Goal: Ask a question

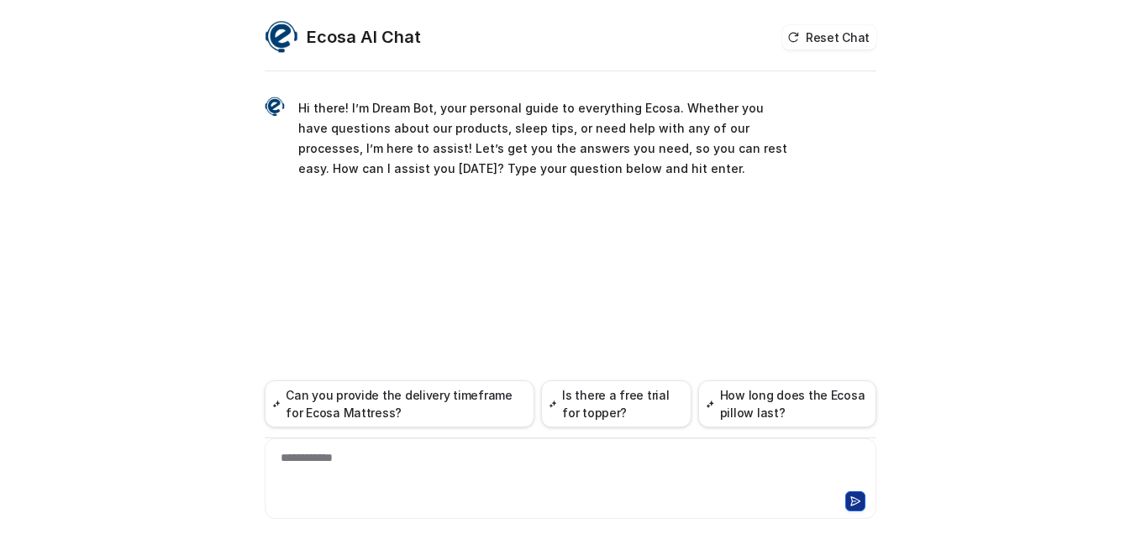
click at [516, 459] on div "**********" at bounding box center [570, 468] width 603 height 39
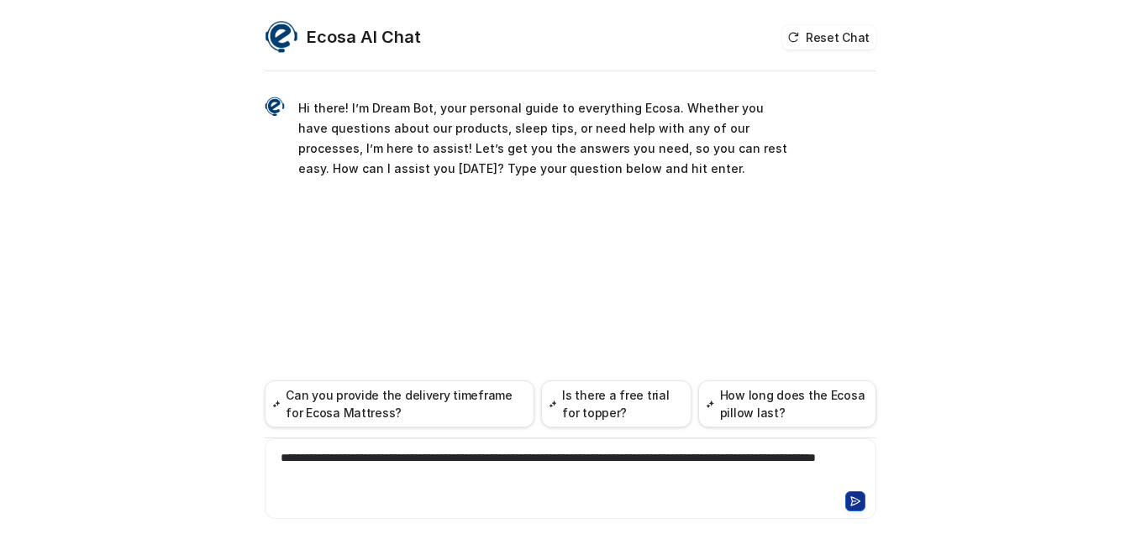
click at [859, 496] on icon at bounding box center [855, 502] width 12 height 12
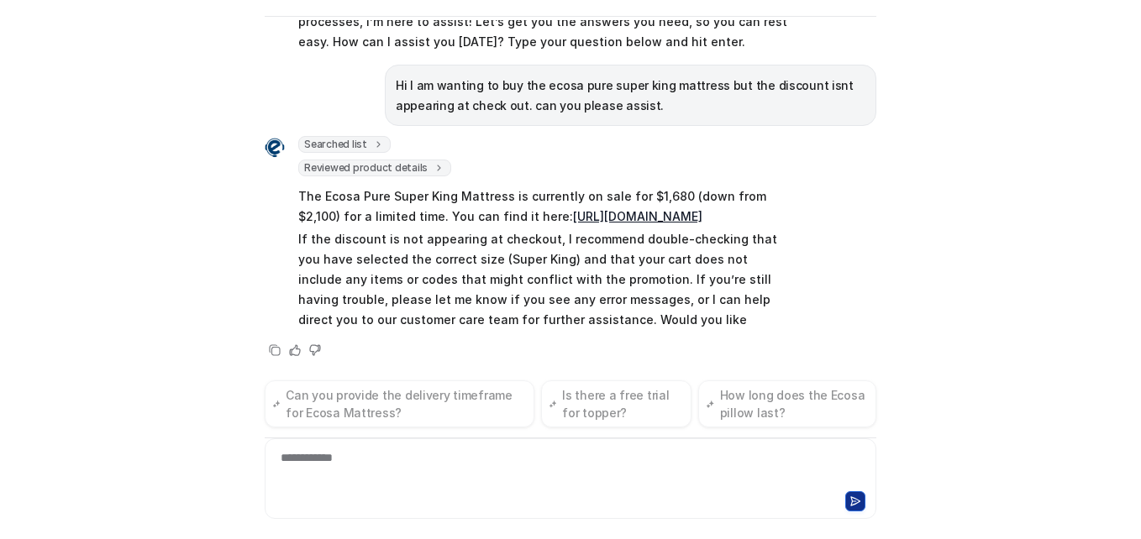
scroll to position [113, 0]
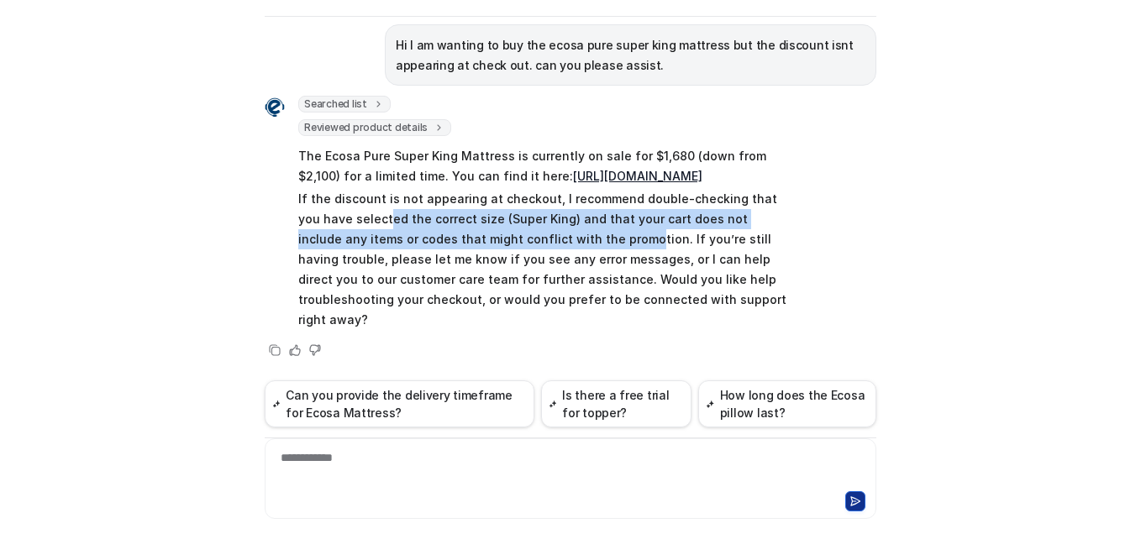
drag, startPoint x: 356, startPoint y: 243, endPoint x: 575, endPoint y: 250, distance: 219.4
click at [575, 250] on p "If the discount is not appearing at checkout, I recommend double-checking that …" at bounding box center [543, 259] width 491 height 141
drag, startPoint x: 575, startPoint y: 250, endPoint x: 446, endPoint y: 259, distance: 129.6
click at [446, 259] on p "If the discount is not appearing at checkout, I recommend double-checking that …" at bounding box center [543, 259] width 491 height 141
click at [398, 255] on p "If the discount is not appearing at checkout, I recommend double-checking that …" at bounding box center [543, 259] width 491 height 141
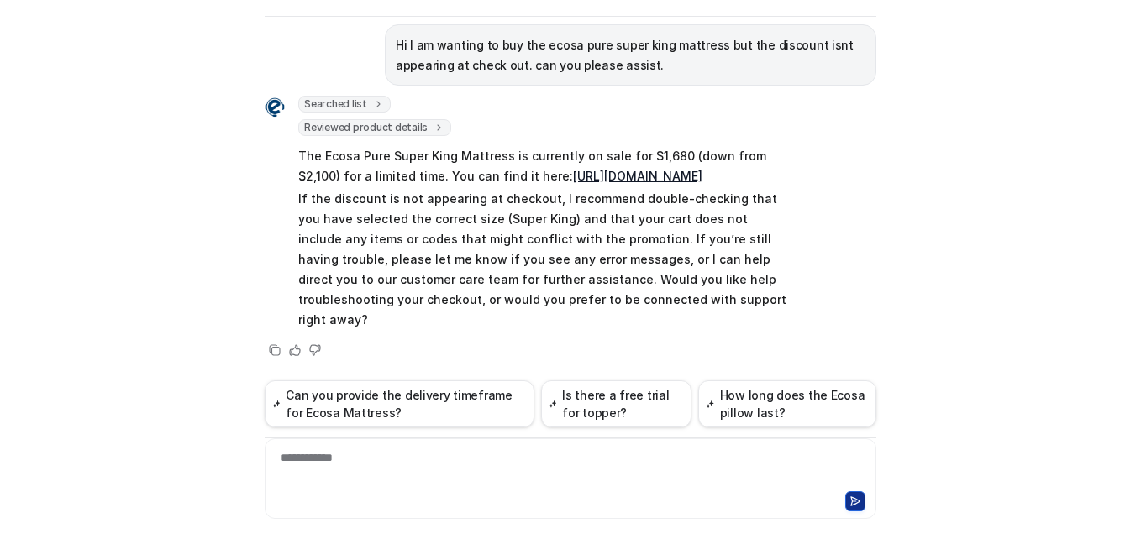
click at [209, 260] on div "Ecosa AI Chat Reset Chat Hi there! I’m Dream Bot, your personal guide to everyt…" at bounding box center [570, 269] width 1141 height 539
click at [442, 479] on div "**********" at bounding box center [570, 468] width 603 height 39
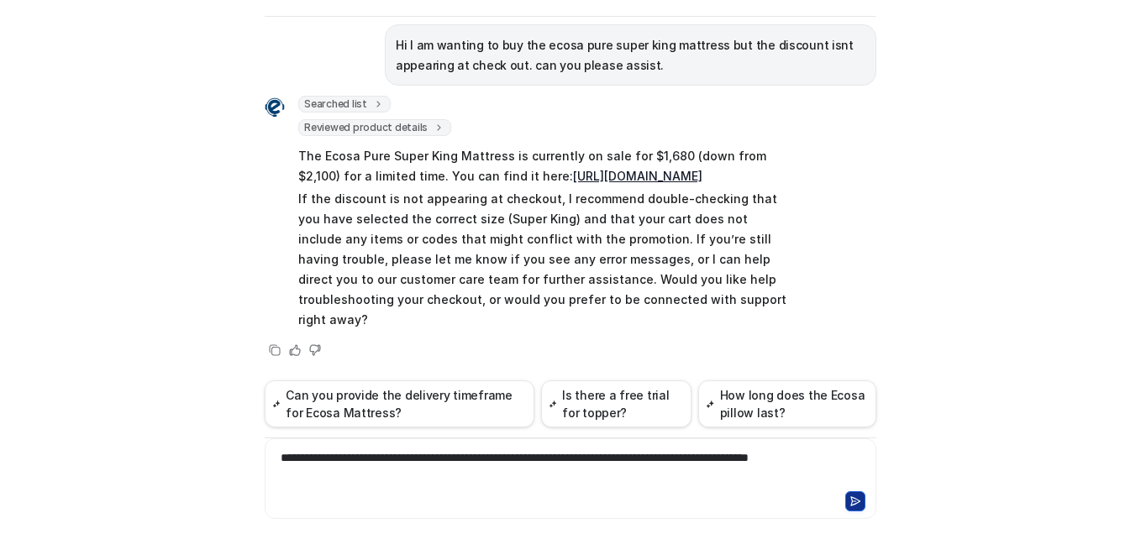
click at [851, 501] on icon at bounding box center [855, 502] width 12 height 12
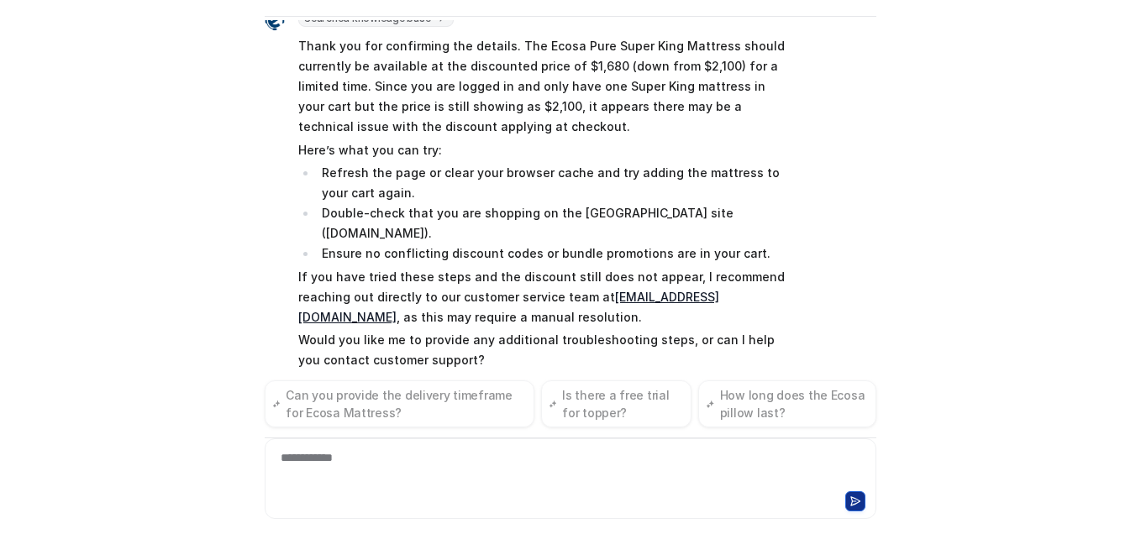
scroll to position [565, 0]
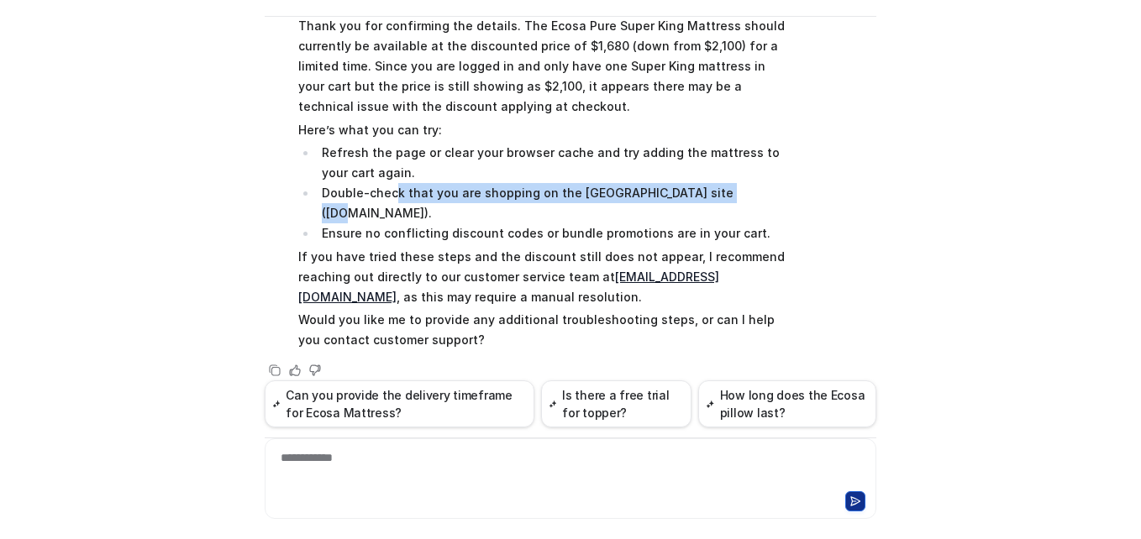
drag, startPoint x: 698, startPoint y: 197, endPoint x: 730, endPoint y: 197, distance: 31.9
click at [730, 197] on li "Double-check that you are shopping on the [GEOGRAPHIC_DATA] site ([DOMAIN_NAME]…" at bounding box center [553, 203] width 473 height 40
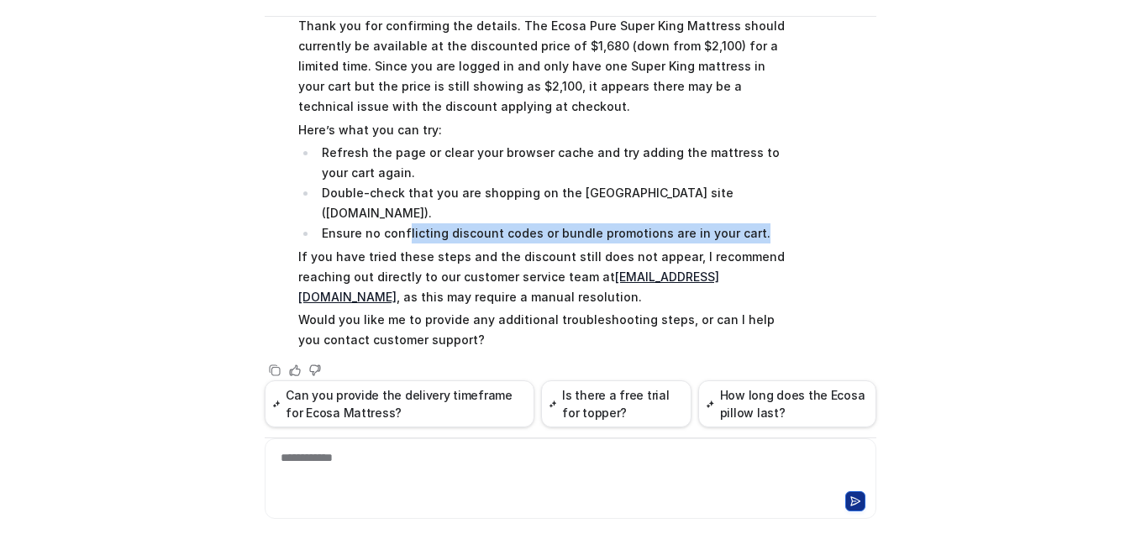
drag, startPoint x: 441, startPoint y: 212, endPoint x: 759, endPoint y: 212, distance: 317.5
click at [759, 223] on li "Ensure no conflicting discount codes or bundle promotions are in your cart." at bounding box center [553, 233] width 473 height 20
